Goal: Complete application form: Complete application form

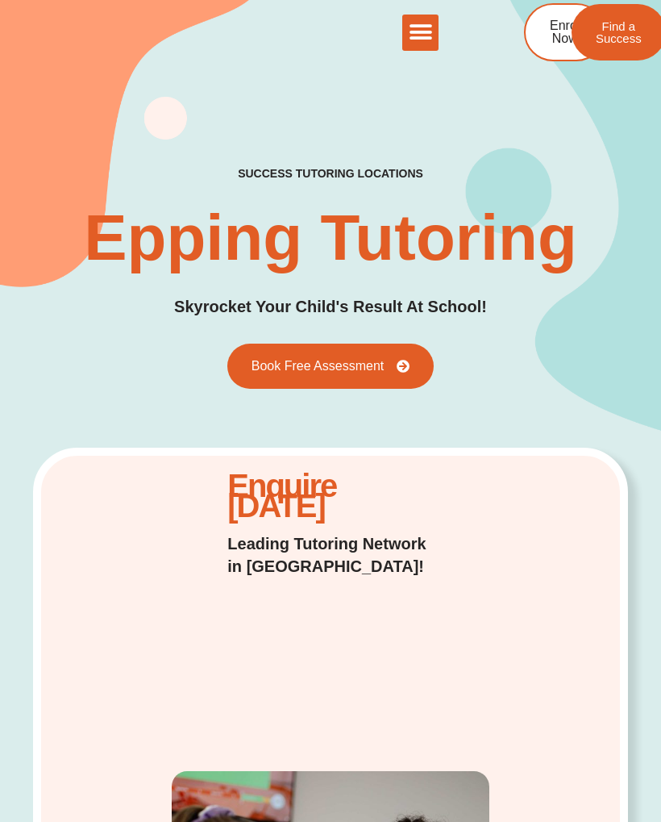
click at [403, 364] on icon at bounding box center [403, 366] width 13 height 13
click at [564, 48] on link "Enrol Now" at bounding box center [564, 32] width 81 height 58
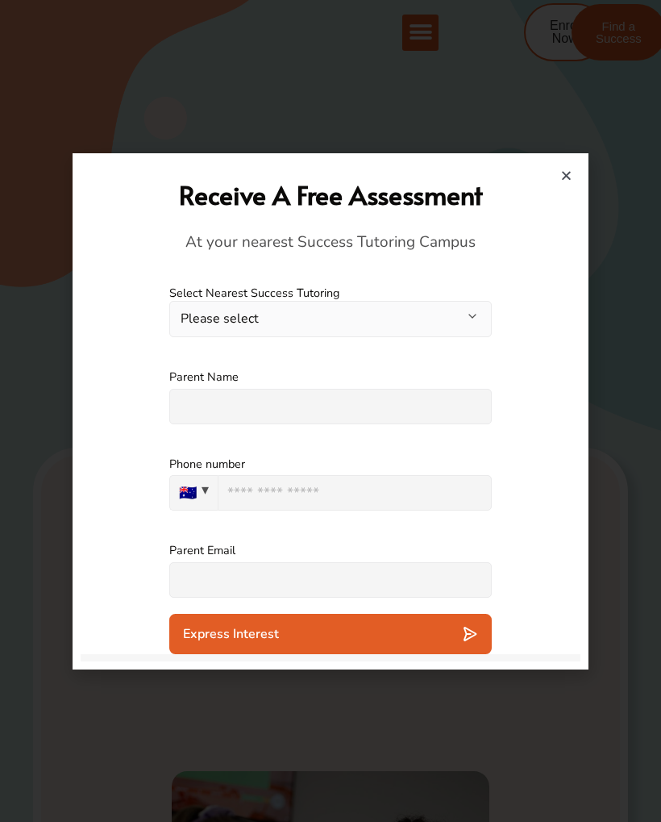
click at [484, 315] on button "Please select" at bounding box center [330, 319] width 323 height 36
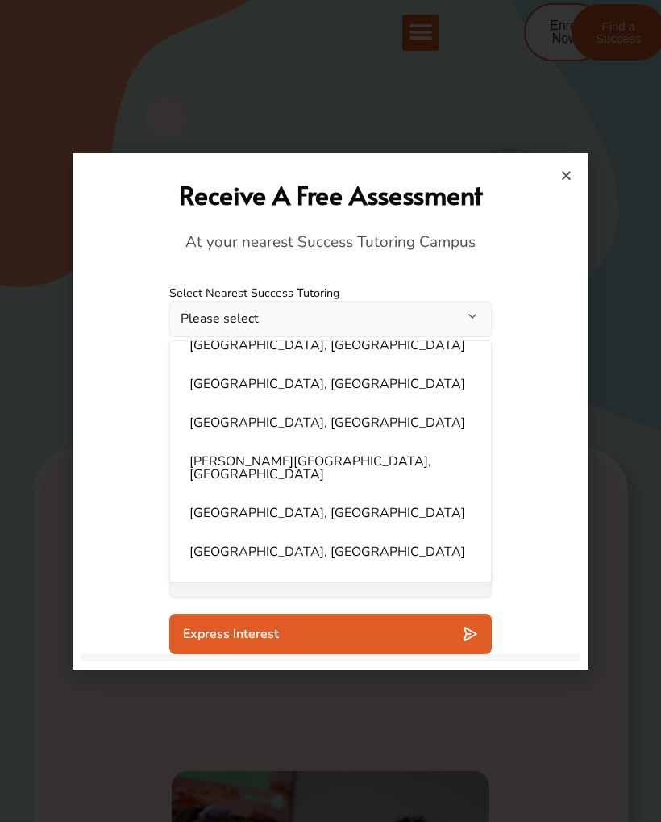
scroll to position [389, 0]
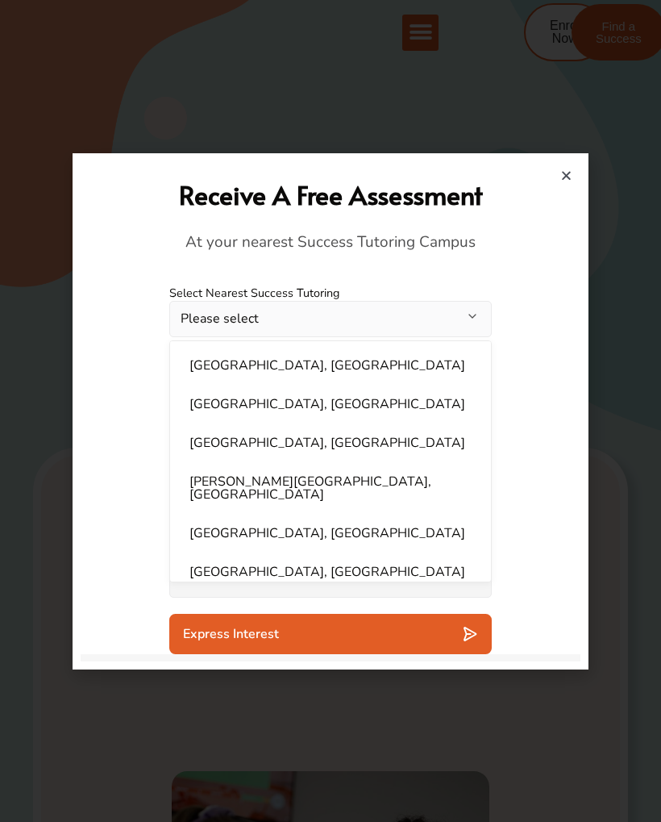
click at [283, 361] on li "[GEOGRAPHIC_DATA], [GEOGRAPHIC_DATA]" at bounding box center [331, 365] width 302 height 32
select select "**********"
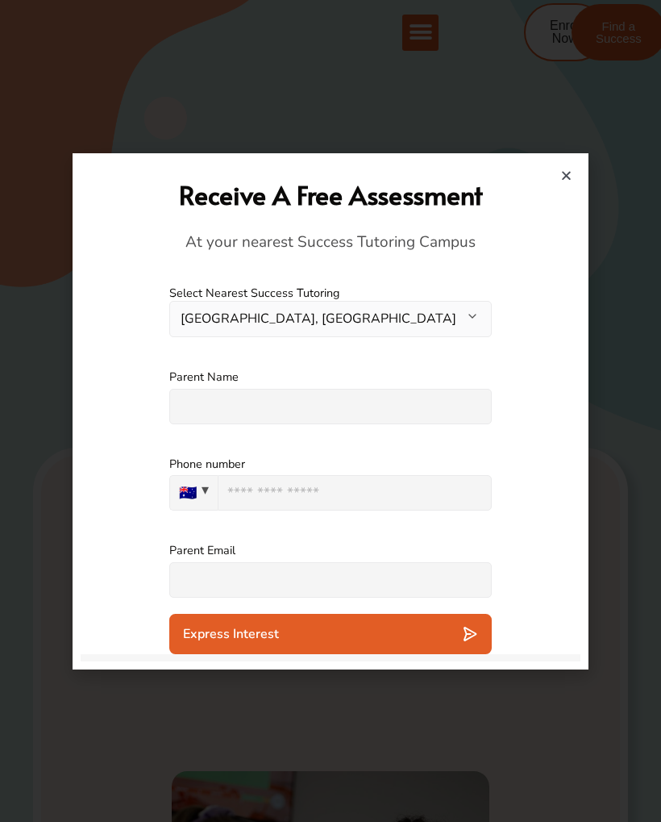
click at [451, 323] on button "[GEOGRAPHIC_DATA], [GEOGRAPHIC_DATA]" at bounding box center [330, 319] width 323 height 36
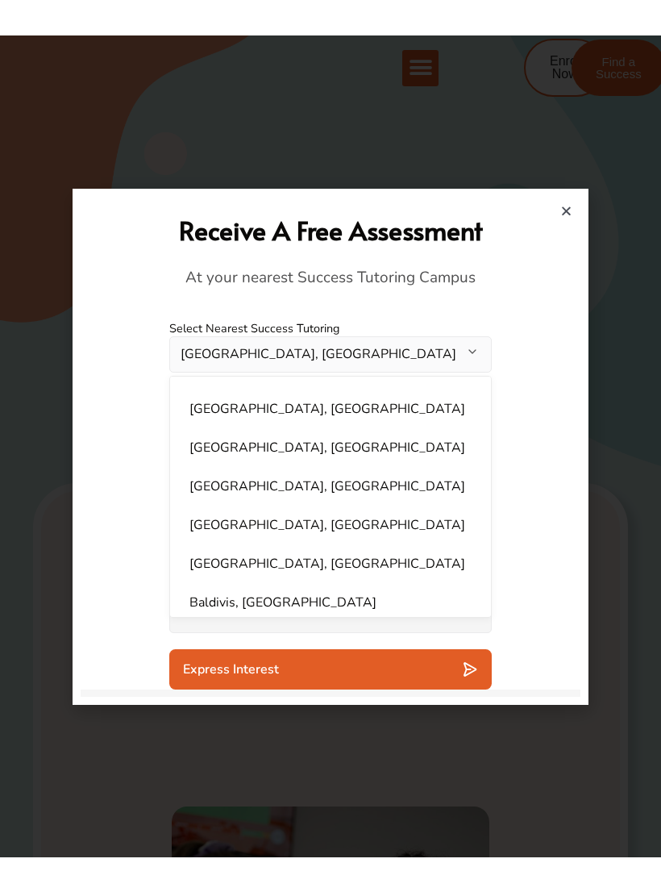
scroll to position [973, 0]
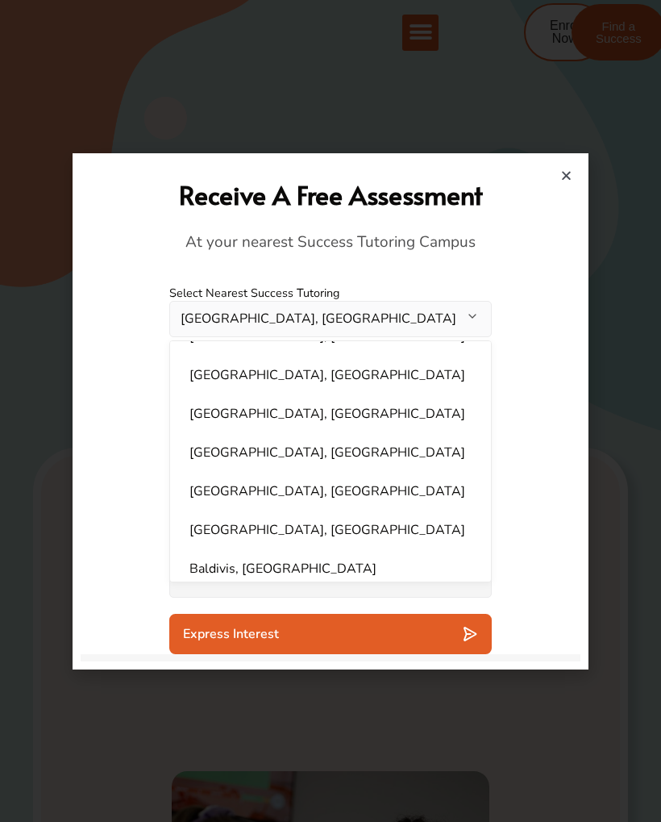
click at [522, 457] on div "Phone number 🇦🇺 🇦🇺 [GEOGRAPHIC_DATA] + 61 0424474449" at bounding box center [331, 483] width 500 height 87
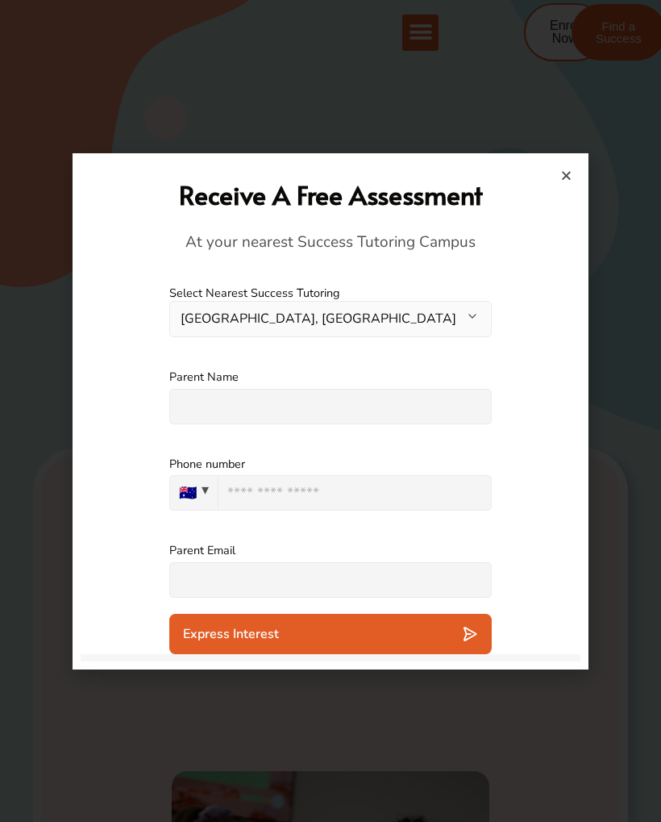
click at [407, 399] on input "text" at bounding box center [330, 406] width 323 height 35
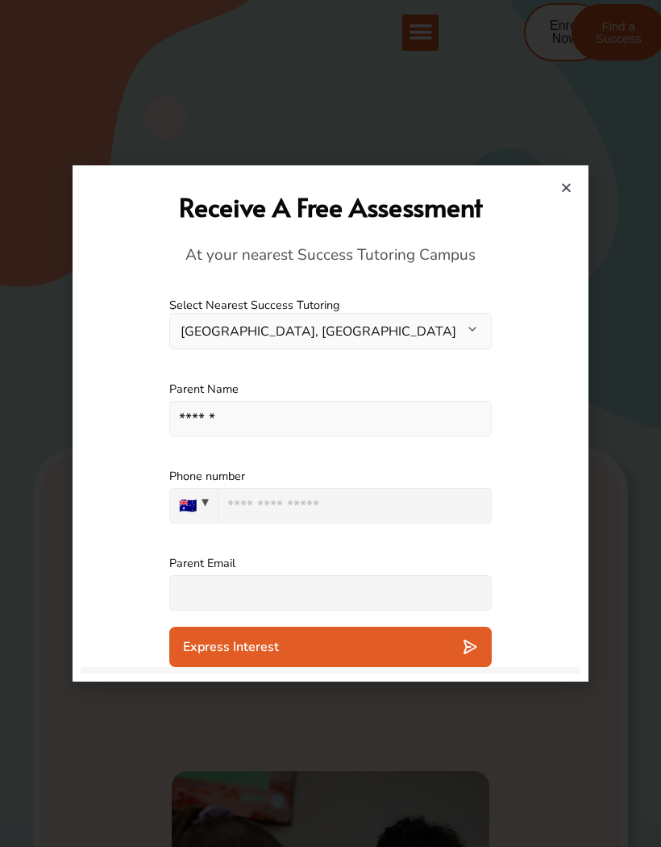
click at [402, 515] on input "tel" at bounding box center [355, 505] width 274 height 35
type input "******"
type input "**********"
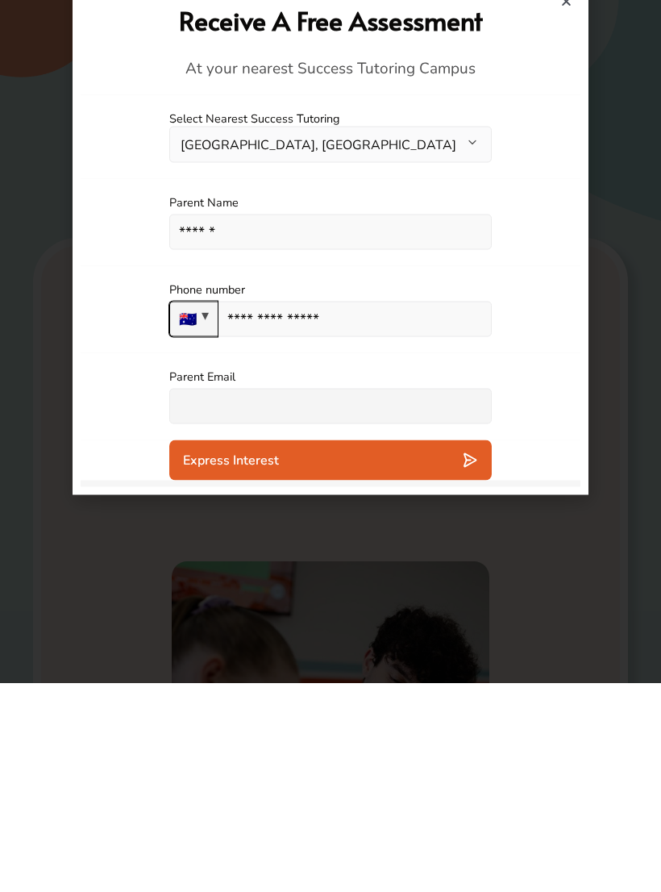
click at [456, 598] on input "text" at bounding box center [330, 615] width 323 height 35
click at [636, 442] on div at bounding box center [330, 446] width 661 height 892
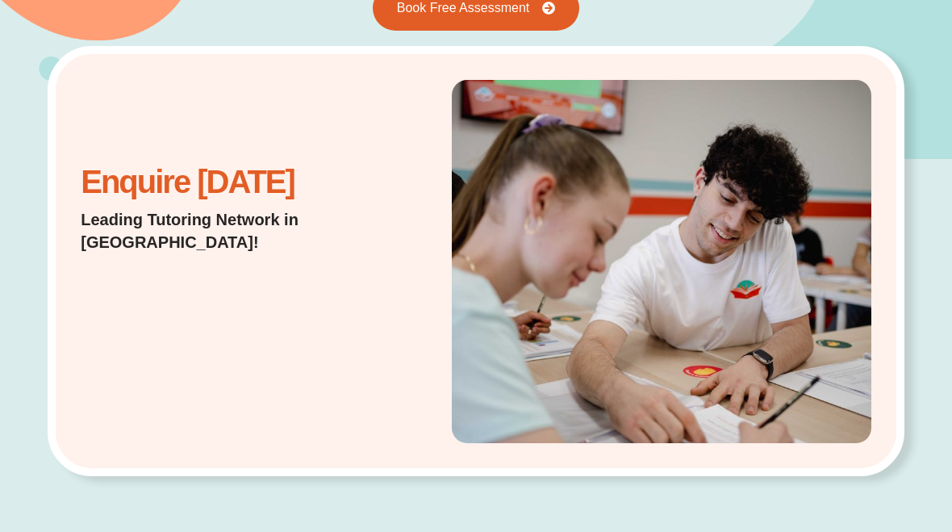
scroll to position [255, 0]
